Goal: Task Accomplishment & Management: Manage account settings

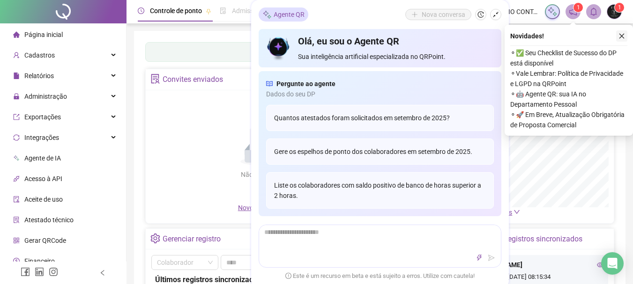
click at [622, 32] on button "button" at bounding box center [621, 35] width 11 height 11
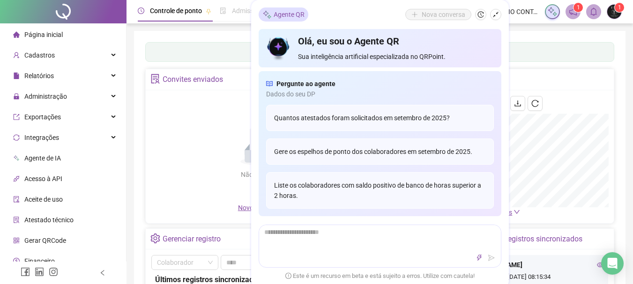
click at [45, 35] on span "Página inicial" at bounding box center [43, 34] width 38 height 7
click at [40, 59] on span "Cadastros" at bounding box center [34, 55] width 42 height 19
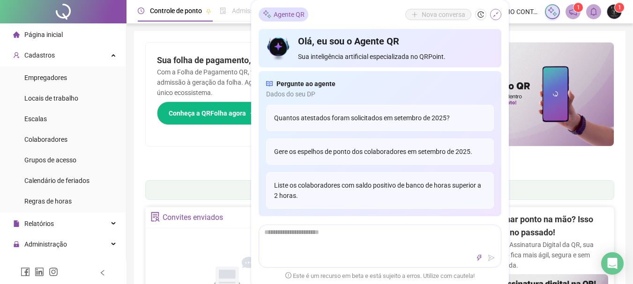
click at [496, 13] on icon "shrink" at bounding box center [495, 14] width 7 height 7
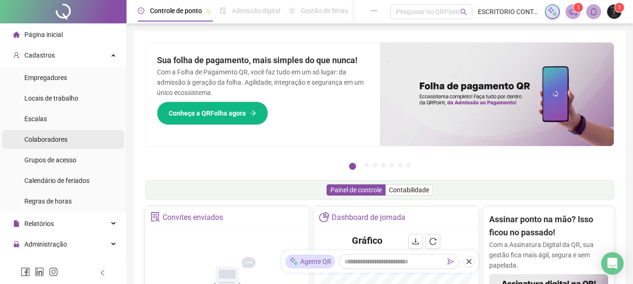
click at [49, 137] on span "Colaboradores" at bounding box center [45, 139] width 43 height 7
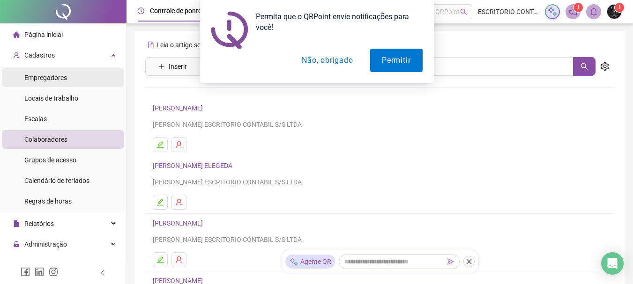
click at [63, 74] on body "Página inicial Cadastros Empregadores Locais de trabalho Escalas Colaboradores …" at bounding box center [316, 142] width 633 height 284
click at [313, 61] on button "Não, obrigado" at bounding box center [327, 60] width 74 height 23
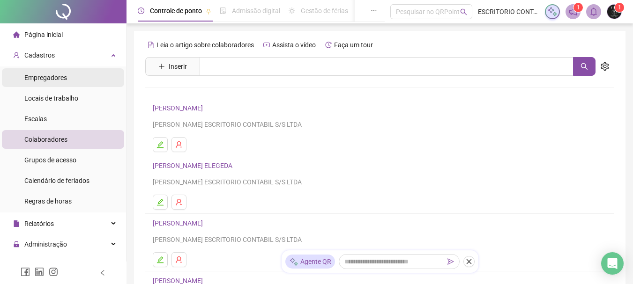
click at [45, 86] on div "Empregadores" at bounding box center [45, 77] width 43 height 19
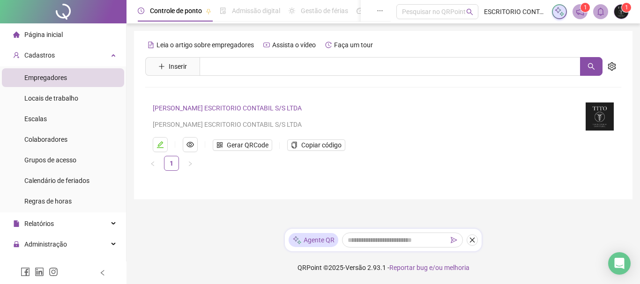
click at [187, 109] on link "[PERSON_NAME] ESCRITORIO CONTABIL S/S LTDA" at bounding box center [227, 107] width 149 height 7
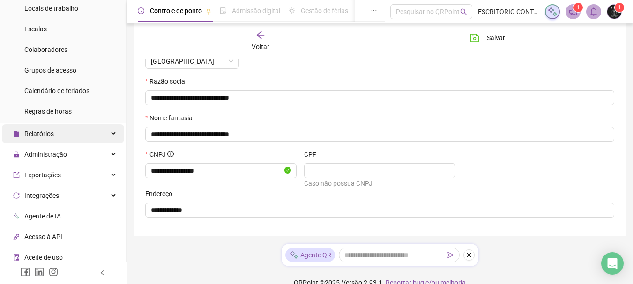
scroll to position [94, 0]
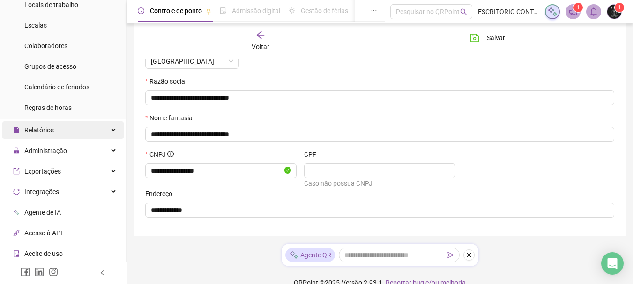
click at [64, 124] on div "Relatórios" at bounding box center [63, 130] width 122 height 19
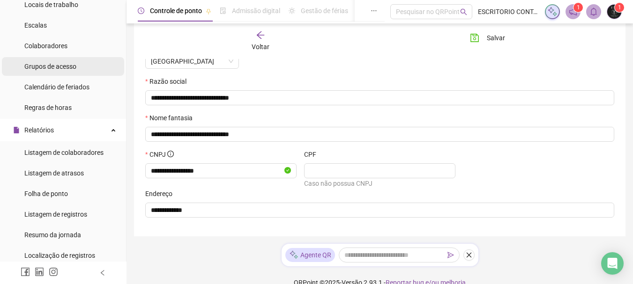
click at [69, 63] on span "Grupos de acesso" at bounding box center [50, 66] width 52 height 7
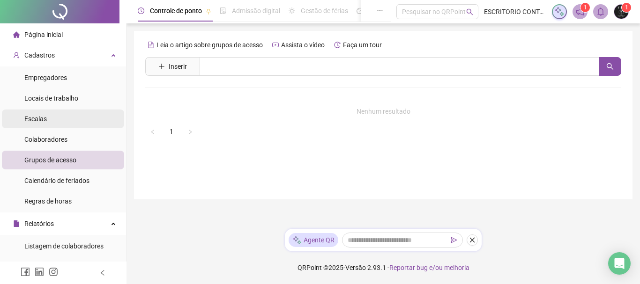
click at [58, 126] on li "Escalas" at bounding box center [63, 119] width 122 height 19
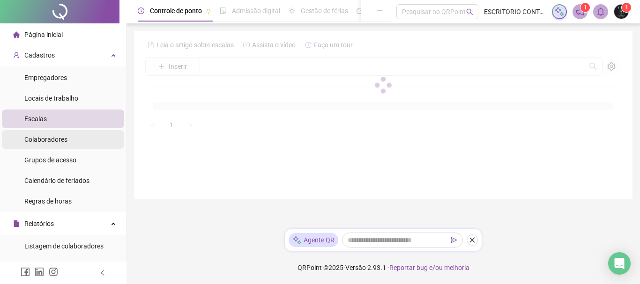
click at [60, 134] on div "Colaboradores" at bounding box center [45, 139] width 43 height 19
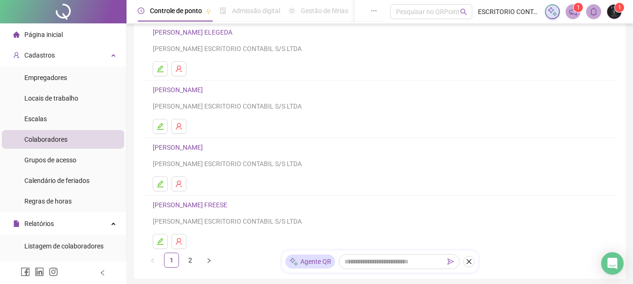
scroll to position [191, 0]
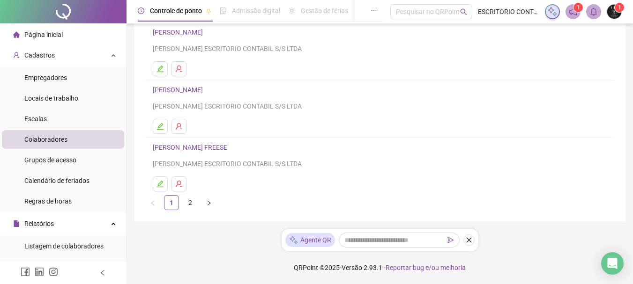
click at [186, 87] on link "[PERSON_NAME]" at bounding box center [179, 89] width 53 height 7
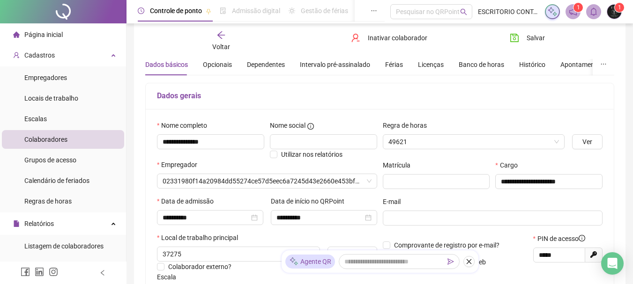
scroll to position [8, 0]
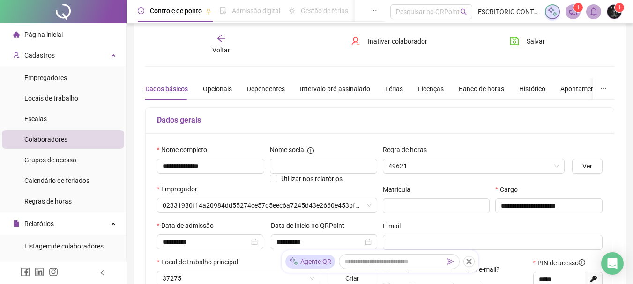
type input "**********"
click at [470, 87] on div "Banco de horas" at bounding box center [481, 89] width 45 height 10
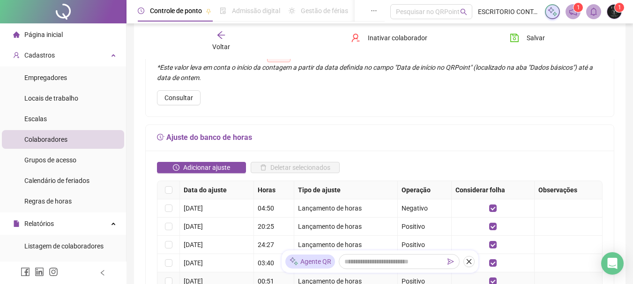
scroll to position [196, 0]
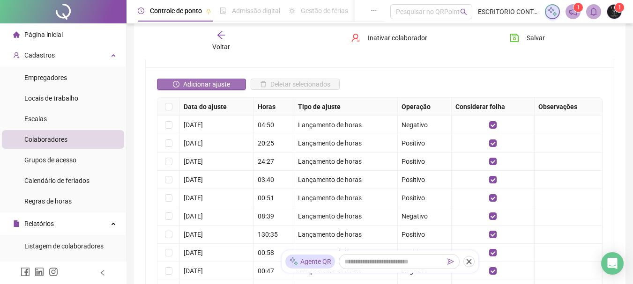
click at [208, 83] on span "Adicionar ajuste" at bounding box center [206, 84] width 47 height 10
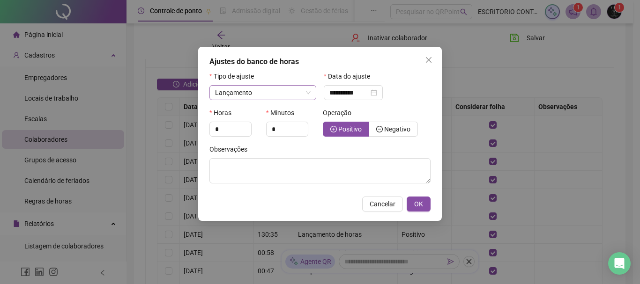
click at [270, 92] on span "Lançamento" at bounding box center [263, 93] width 96 height 14
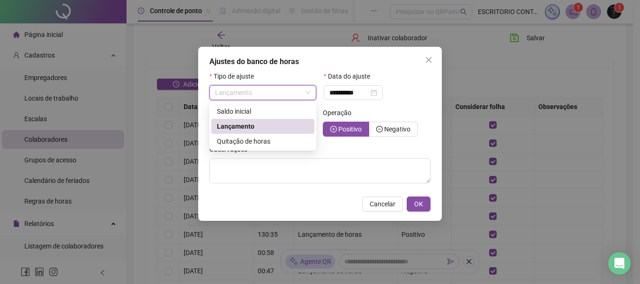
click at [270, 92] on span "Lançamento" at bounding box center [263, 93] width 96 height 14
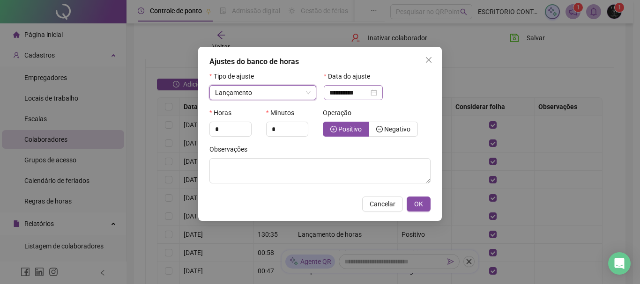
click at [377, 93] on div "**********" at bounding box center [353, 93] width 48 height 10
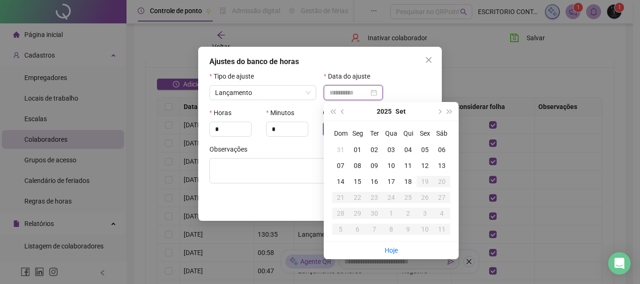
type input "**********"
click at [215, 133] on input "*" at bounding box center [230, 129] width 41 height 14
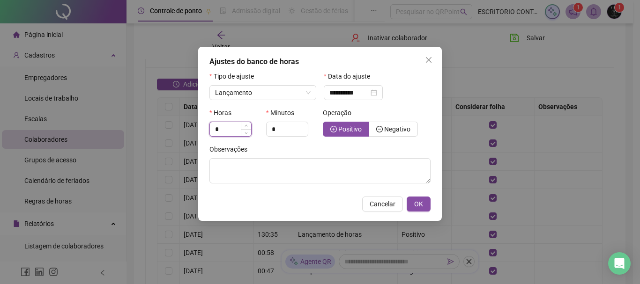
click at [217, 133] on input "*" at bounding box center [230, 129] width 41 height 14
click at [294, 129] on input "*" at bounding box center [287, 129] width 41 height 14
click at [295, 129] on input "*" at bounding box center [287, 129] width 41 height 14
click at [428, 62] on icon "close" at bounding box center [428, 59] width 7 height 7
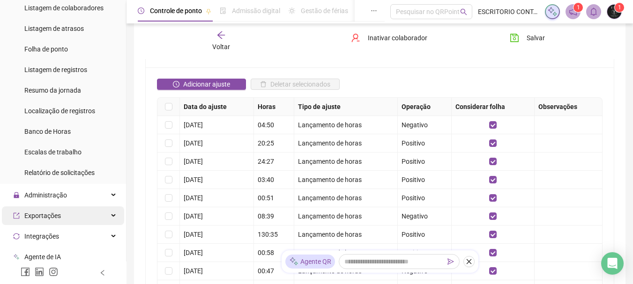
scroll to position [328, 0]
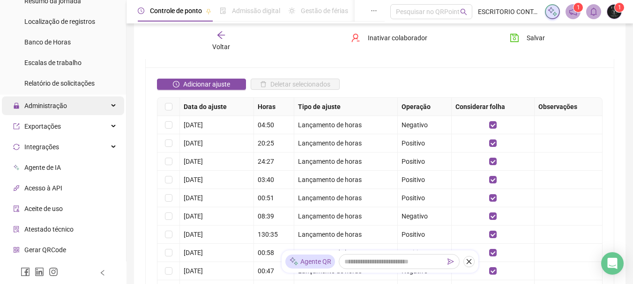
drag, startPoint x: 70, startPoint y: 102, endPoint x: 67, endPoint y: 114, distance: 12.7
click at [71, 107] on div "Administração" at bounding box center [63, 106] width 122 height 19
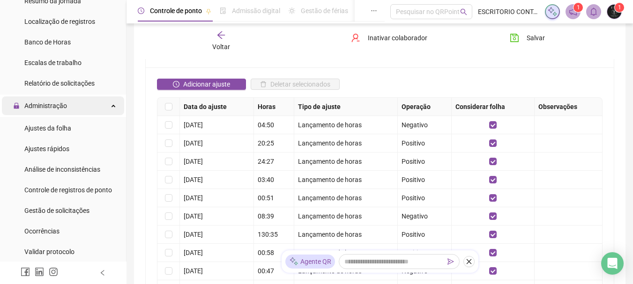
click at [62, 109] on span "Administração" at bounding box center [45, 105] width 43 height 7
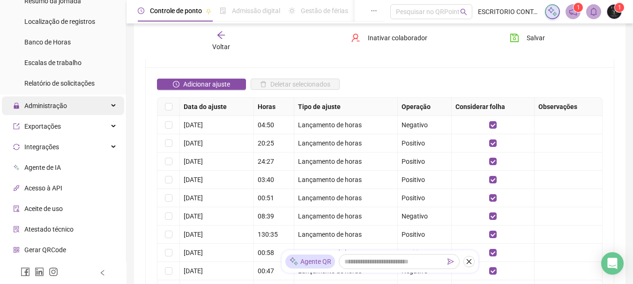
click at [62, 109] on span "Administração" at bounding box center [45, 105] width 43 height 7
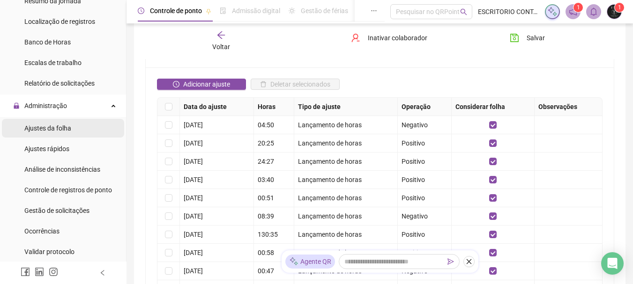
click at [59, 129] on span "Ajustes da folha" at bounding box center [47, 128] width 47 height 7
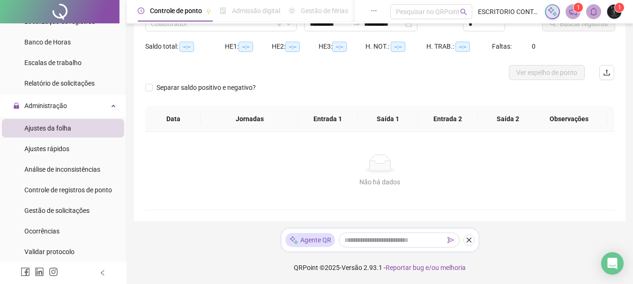
scroll to position [84, 0]
type input "**********"
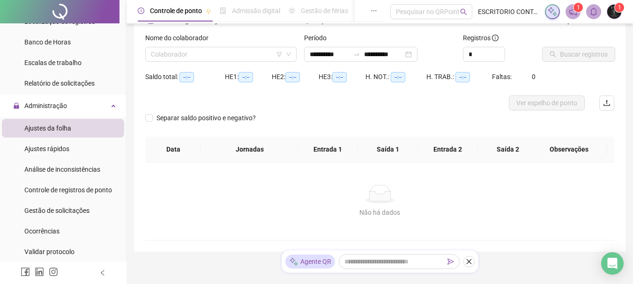
scroll to position [37, 0]
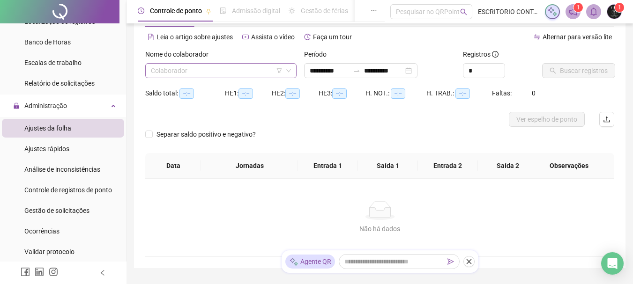
drag, startPoint x: 202, startPoint y: 61, endPoint x: 203, endPoint y: 67, distance: 5.2
click at [203, 66] on div "Nome do colaborador Colaborador" at bounding box center [220, 63] width 151 height 29
click at [203, 73] on input "search" at bounding box center [217, 71] width 132 height 14
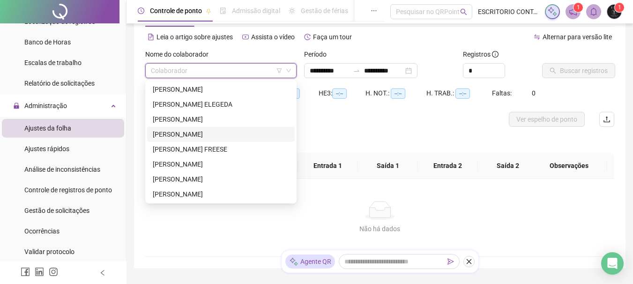
click at [189, 127] on div "[PERSON_NAME]" at bounding box center [221, 134] width 148 height 15
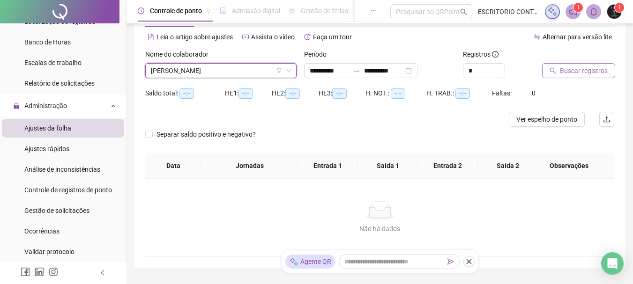
click at [581, 68] on span "Buscar registros" at bounding box center [584, 71] width 48 height 10
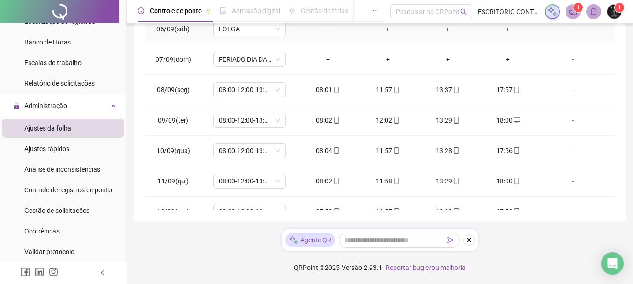
scroll to position [318, 0]
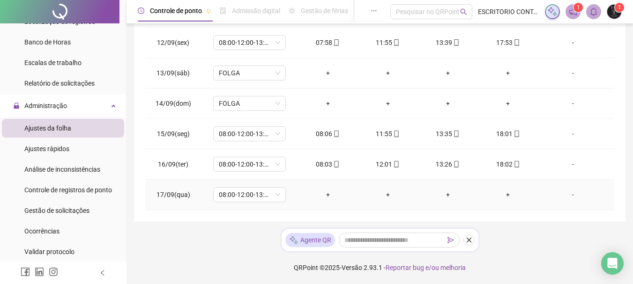
click at [569, 196] on div "-" at bounding box center [572, 195] width 55 height 10
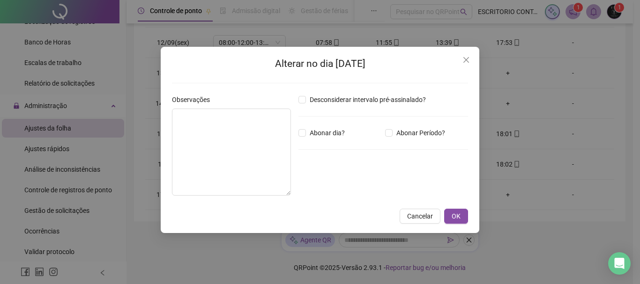
click at [297, 133] on div "Abonar dia?" at bounding box center [340, 133] width 87 height 10
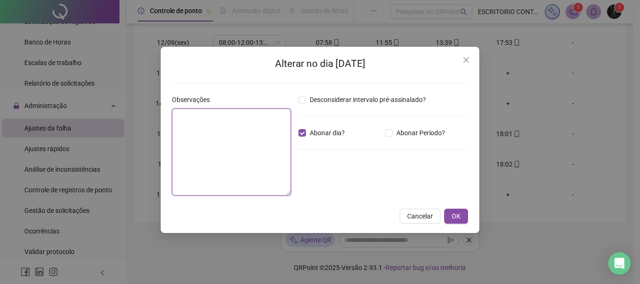
click at [224, 121] on textarea at bounding box center [231, 152] width 119 height 87
type textarea "**********"
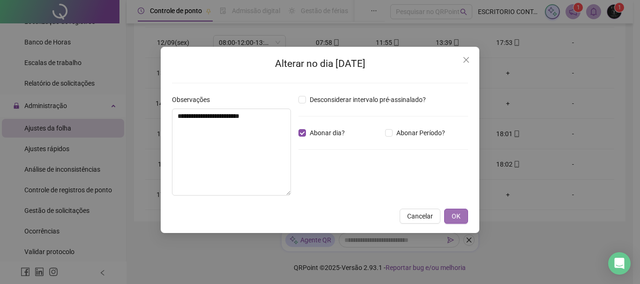
click at [461, 215] on button "OK" at bounding box center [456, 216] width 24 height 15
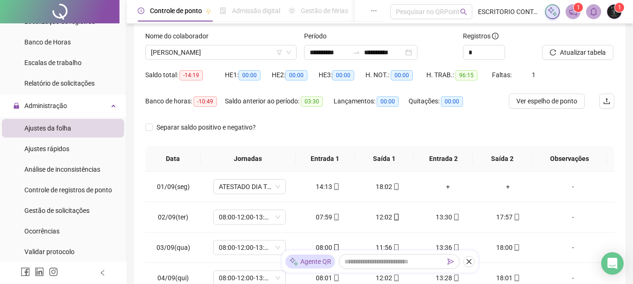
scroll to position [0, 0]
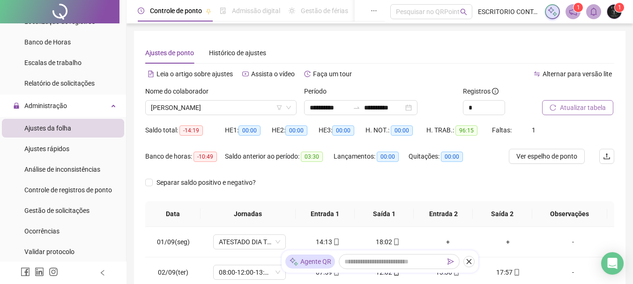
click at [562, 107] on span "Atualizar tabela" at bounding box center [583, 108] width 46 height 10
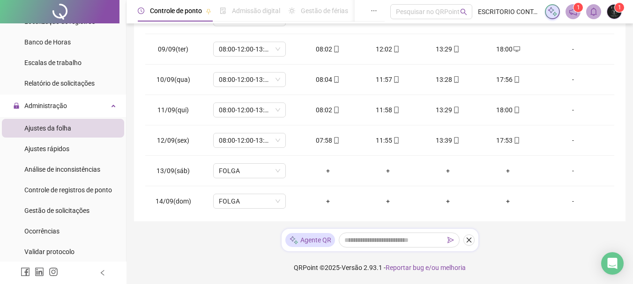
scroll to position [318, 0]
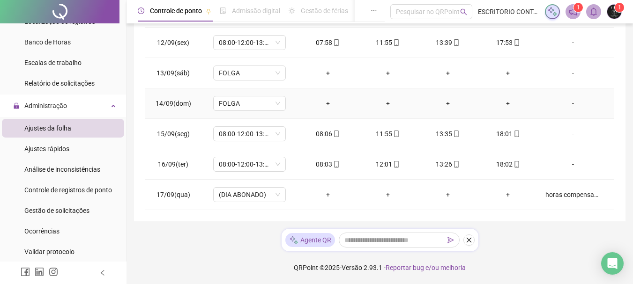
click at [567, 104] on div "-" at bounding box center [572, 103] width 55 height 10
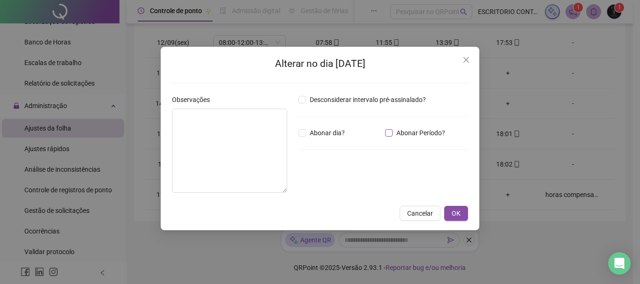
click at [397, 131] on span "Abonar Período?" at bounding box center [421, 133] width 56 height 10
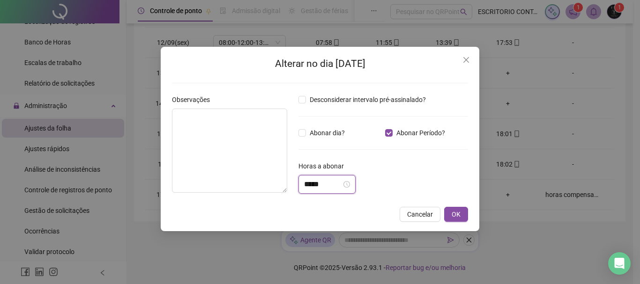
drag, startPoint x: 334, startPoint y: 185, endPoint x: 190, endPoint y: 200, distance: 144.7
click at [205, 200] on div "Observações Desconsiderar intervalo pré-assinalado? Abonar dia? Abonar Período?…" at bounding box center [320, 148] width 304 height 107
click at [467, 60] on icon "close" at bounding box center [465, 59] width 7 height 7
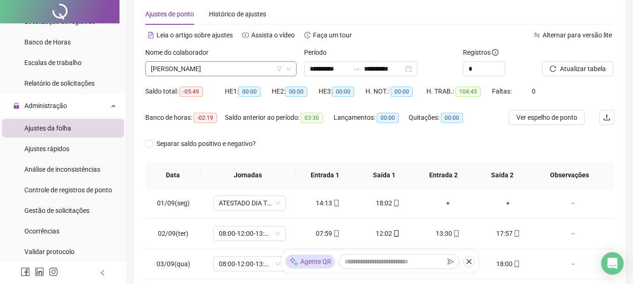
scroll to position [0, 0]
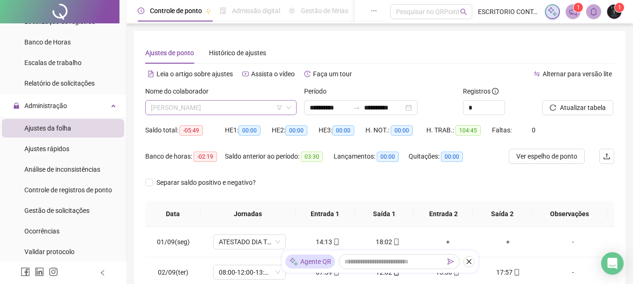
click at [204, 111] on span "[PERSON_NAME]" at bounding box center [221, 108] width 140 height 14
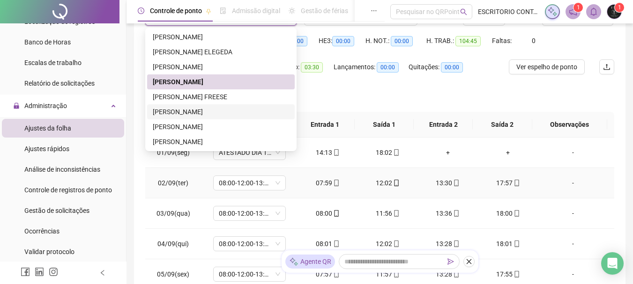
scroll to position [94, 0]
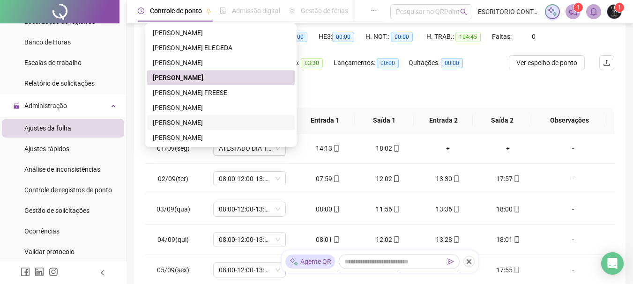
click at [204, 122] on div "[PERSON_NAME]" at bounding box center [221, 123] width 136 height 10
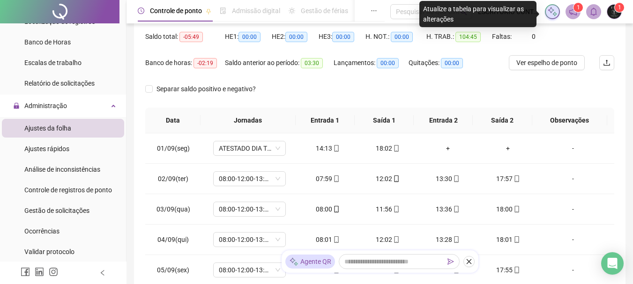
drag, startPoint x: 592, startPoint y: 46, endPoint x: 585, endPoint y: 49, distance: 7.9
click at [588, 47] on div "Saldo total: -05:49 HE 1: 00:00 HE 2: 00:00 HE 3: 00:00 H. NOT.: 00:00 H. TRAB.…" at bounding box center [379, 42] width 469 height 26
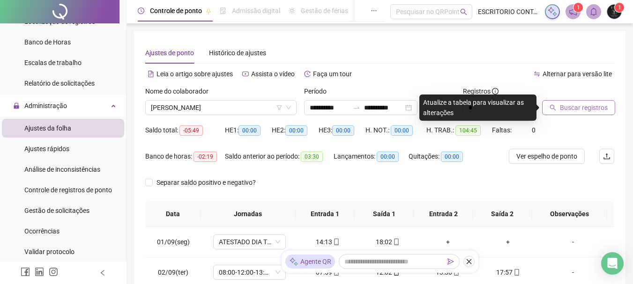
click at [563, 102] on button "Buscar registros" at bounding box center [578, 107] width 73 height 15
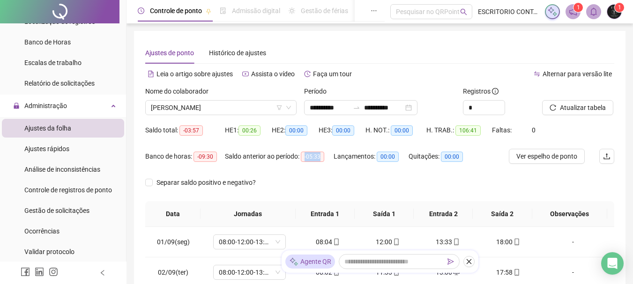
drag, startPoint x: 313, startPoint y: 157, endPoint x: 371, endPoint y: 159, distance: 57.7
click at [370, 159] on div "Banco de horas: -09:30 Saldo anterior ao período: -05:33 Lançamentos: 00:00 Qui…" at bounding box center [321, 162] width 352 height 26
click at [197, 156] on span "-09:30" at bounding box center [204, 157] width 23 height 10
click at [198, 156] on span "-09:30" at bounding box center [204, 157] width 23 height 10
click at [399, 110] on input "**********" at bounding box center [383, 108] width 39 height 10
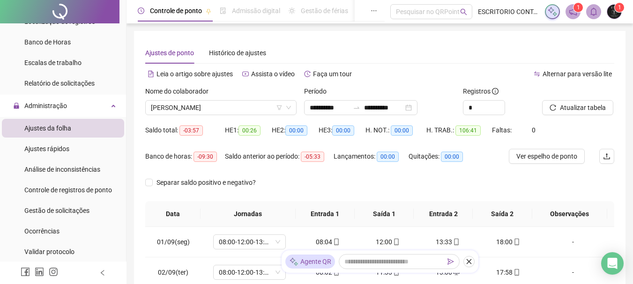
click at [500, 65] on div "**********" at bounding box center [379, 234] width 469 height 385
click at [565, 104] on span "Atualizar tabela" at bounding box center [583, 108] width 46 height 10
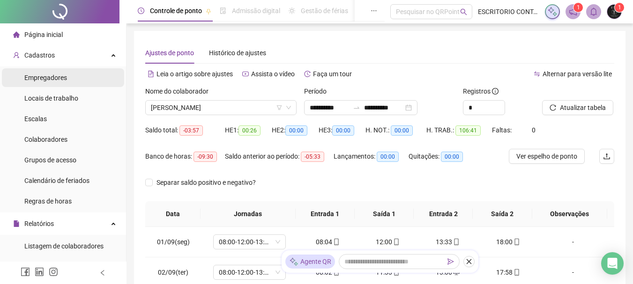
click at [47, 77] on span "Empregadores" at bounding box center [45, 77] width 43 height 7
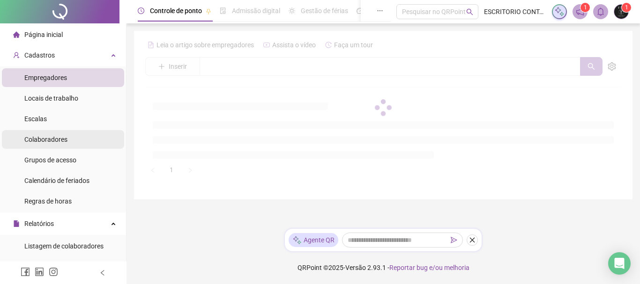
click at [62, 138] on span "Colaboradores" at bounding box center [45, 139] width 43 height 7
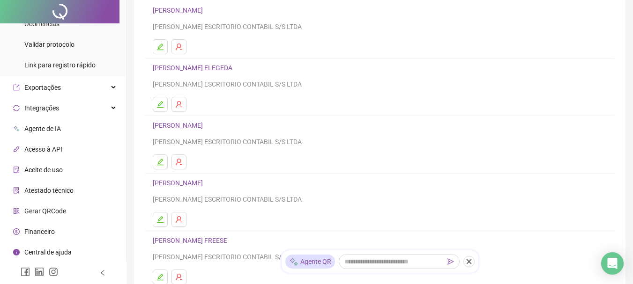
scroll to position [191, 0]
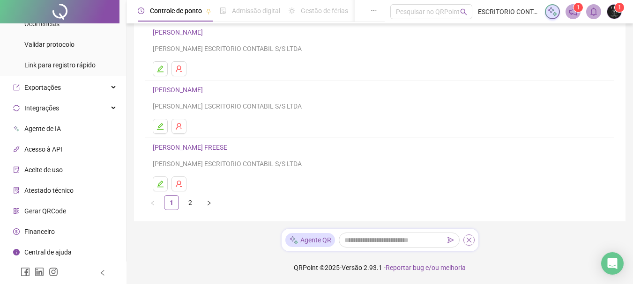
click at [470, 238] on icon "close" at bounding box center [469, 240] width 7 height 7
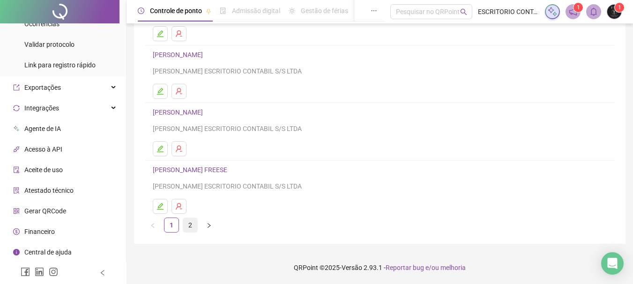
click at [191, 226] on link "2" at bounding box center [190, 225] width 14 height 14
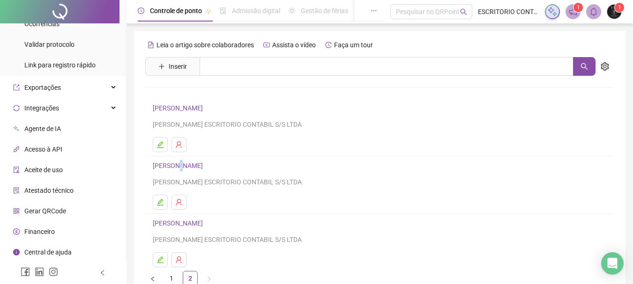
click at [183, 163] on link "[PERSON_NAME]" at bounding box center [179, 165] width 53 height 7
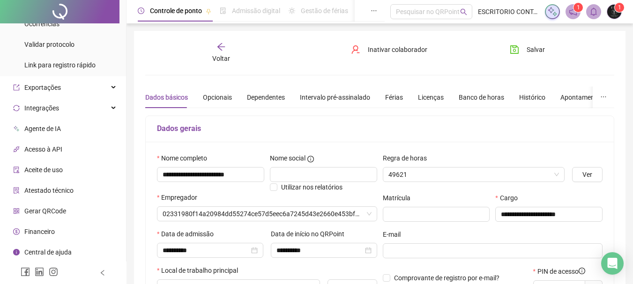
type input "**********"
click at [481, 94] on div "Banco de horas" at bounding box center [481, 97] width 45 height 10
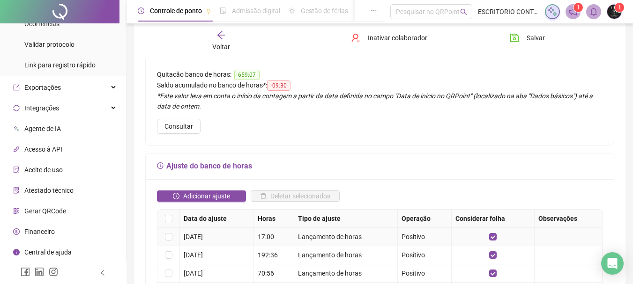
scroll to position [141, 0]
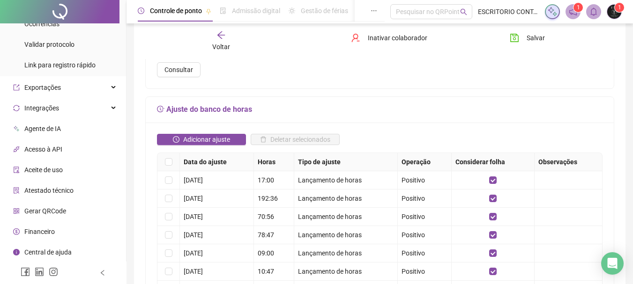
click at [193, 147] on div "Adicionar ajuste" at bounding box center [202, 143] width 94 height 19
click at [200, 131] on div "Adicionar ajuste Deletar selecionados Data do ajuste Horas Tipo de ajuste Opera…" at bounding box center [380, 257] width 468 height 269
click at [198, 138] on span "Adicionar ajuste" at bounding box center [206, 139] width 47 height 10
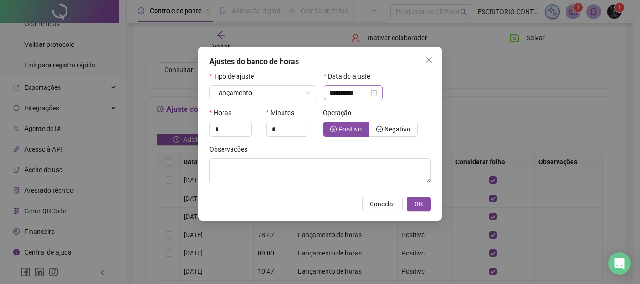
click at [377, 90] on div "**********" at bounding box center [353, 93] width 48 height 10
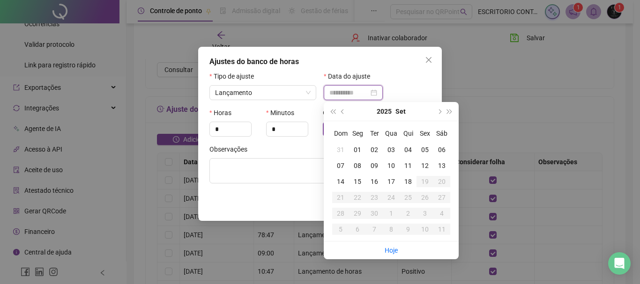
type input "**********"
click at [359, 144] on td "01" at bounding box center [357, 150] width 17 height 16
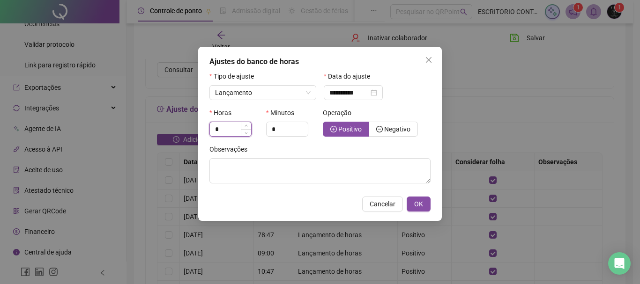
click at [224, 130] on input "*" at bounding box center [230, 129] width 41 height 14
click at [223, 130] on input "*" at bounding box center [230, 129] width 41 height 14
type input "*"
click at [279, 132] on input "*" at bounding box center [287, 129] width 41 height 14
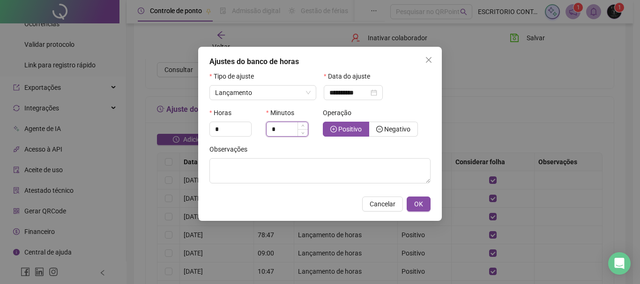
click at [279, 132] on input "*" at bounding box center [287, 129] width 41 height 14
type input "**"
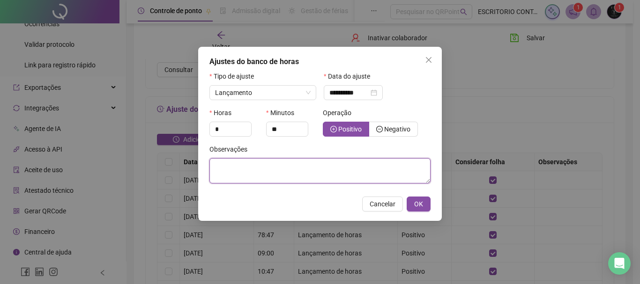
click at [266, 178] on textarea at bounding box center [319, 170] width 221 height 25
type textarea "*"
type textarea "**********"
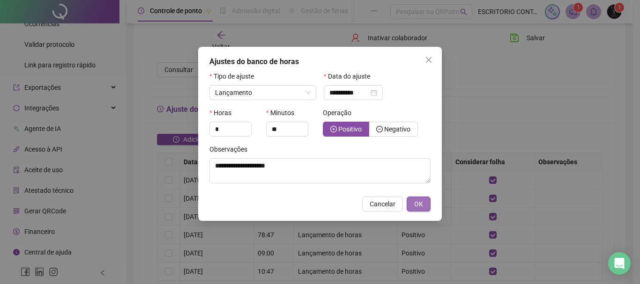
click at [416, 205] on span "OK" at bounding box center [418, 204] width 9 height 10
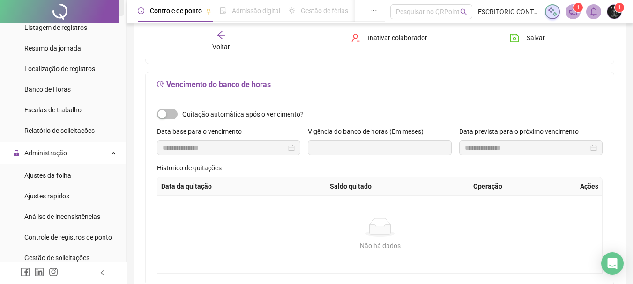
scroll to position [281, 0]
click at [54, 174] on span "Ajustes da folha" at bounding box center [47, 174] width 47 height 7
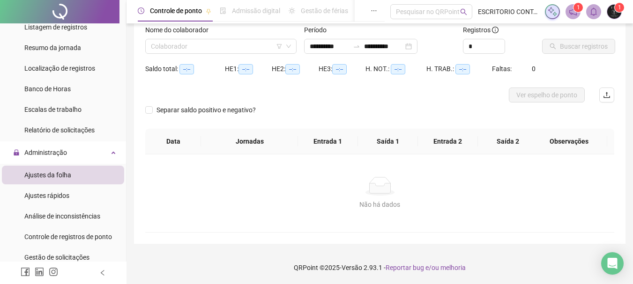
type input "**********"
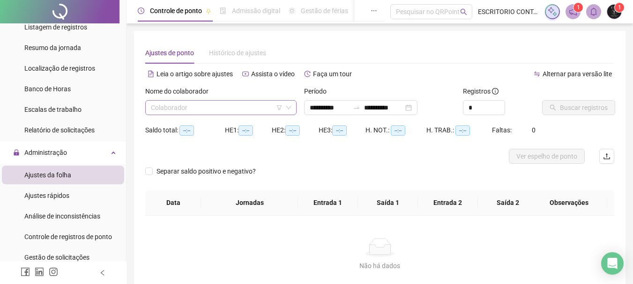
click at [219, 111] on input "search" at bounding box center [217, 108] width 132 height 14
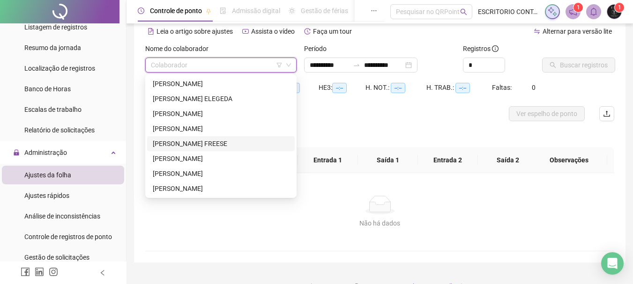
scroll to position [61, 0]
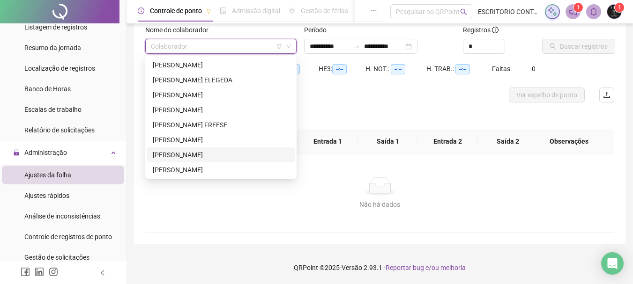
click at [189, 153] on div "[PERSON_NAME]" at bounding box center [221, 155] width 136 height 10
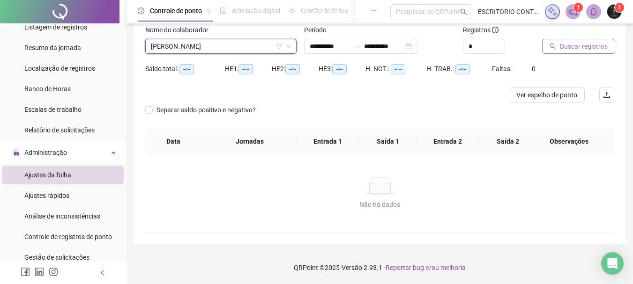
click at [585, 46] on span "Buscar registros" at bounding box center [584, 46] width 48 height 10
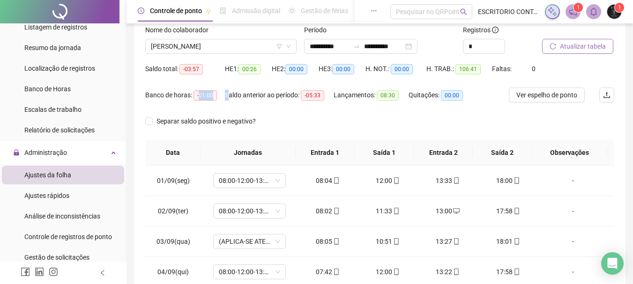
drag, startPoint x: 199, startPoint y: 94, endPoint x: 238, endPoint y: 94, distance: 38.9
click at [238, 94] on div "Banco de horas: -01:00 Saldo anterior ao período: -05:33 Lançamentos: 08:30 Qui…" at bounding box center [321, 101] width 352 height 26
click at [342, 118] on div "Separar saldo positivo e negativo?" at bounding box center [379, 127] width 469 height 26
click at [343, 118] on div "Separar saldo positivo e negativo?" at bounding box center [379, 127] width 469 height 26
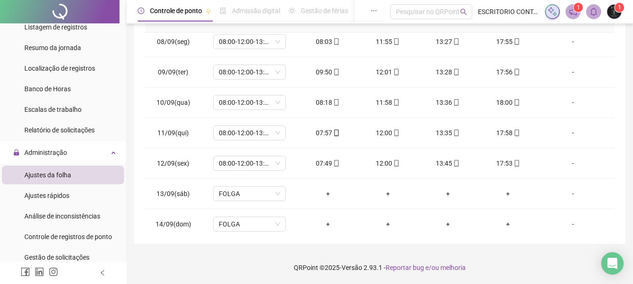
scroll to position [318, 0]
